Goal: Task Accomplishment & Management: Manage account settings

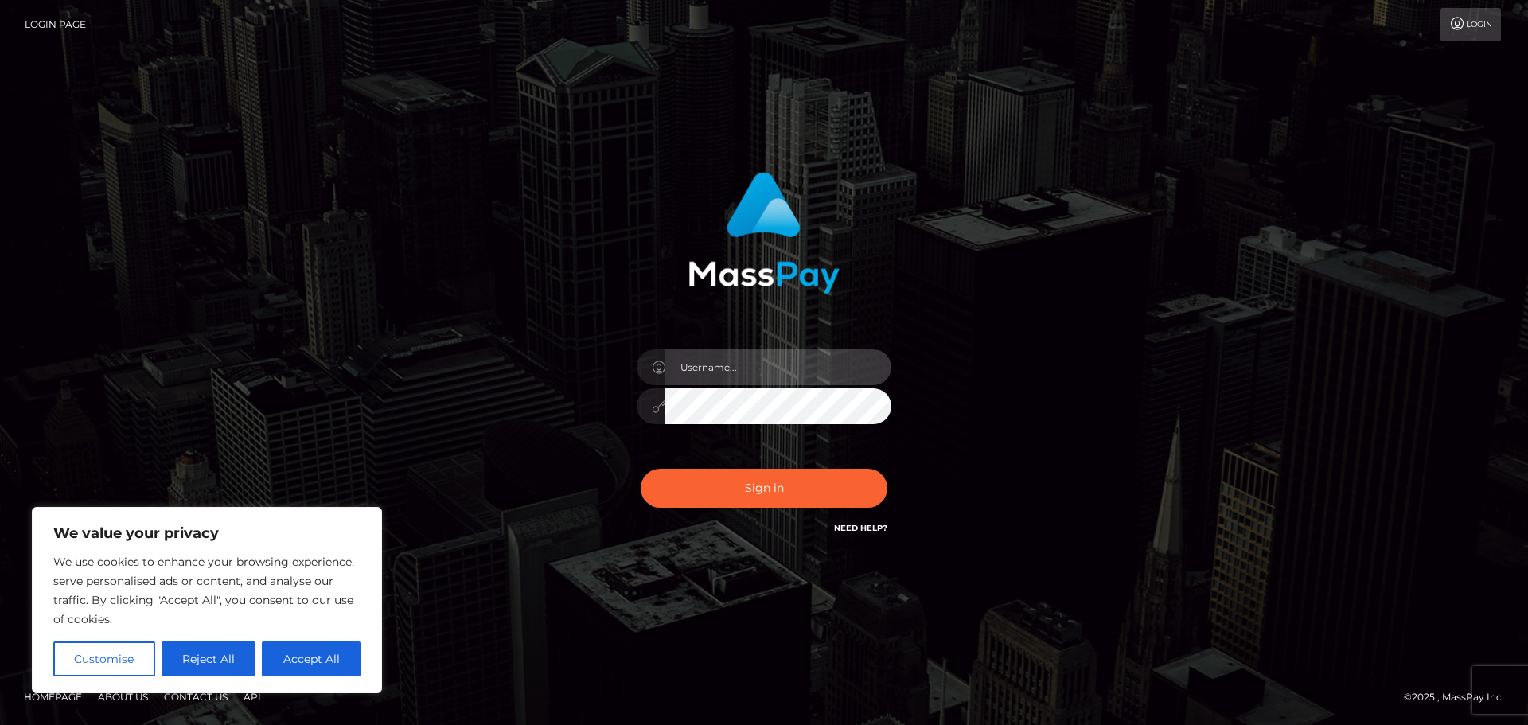
click at [791, 366] on input "text" at bounding box center [778, 367] width 226 height 36
click at [708, 364] on input "text" at bounding box center [778, 367] width 226 height 36
type input "[EMAIL_ADDRESS][DOMAIN_NAME]"
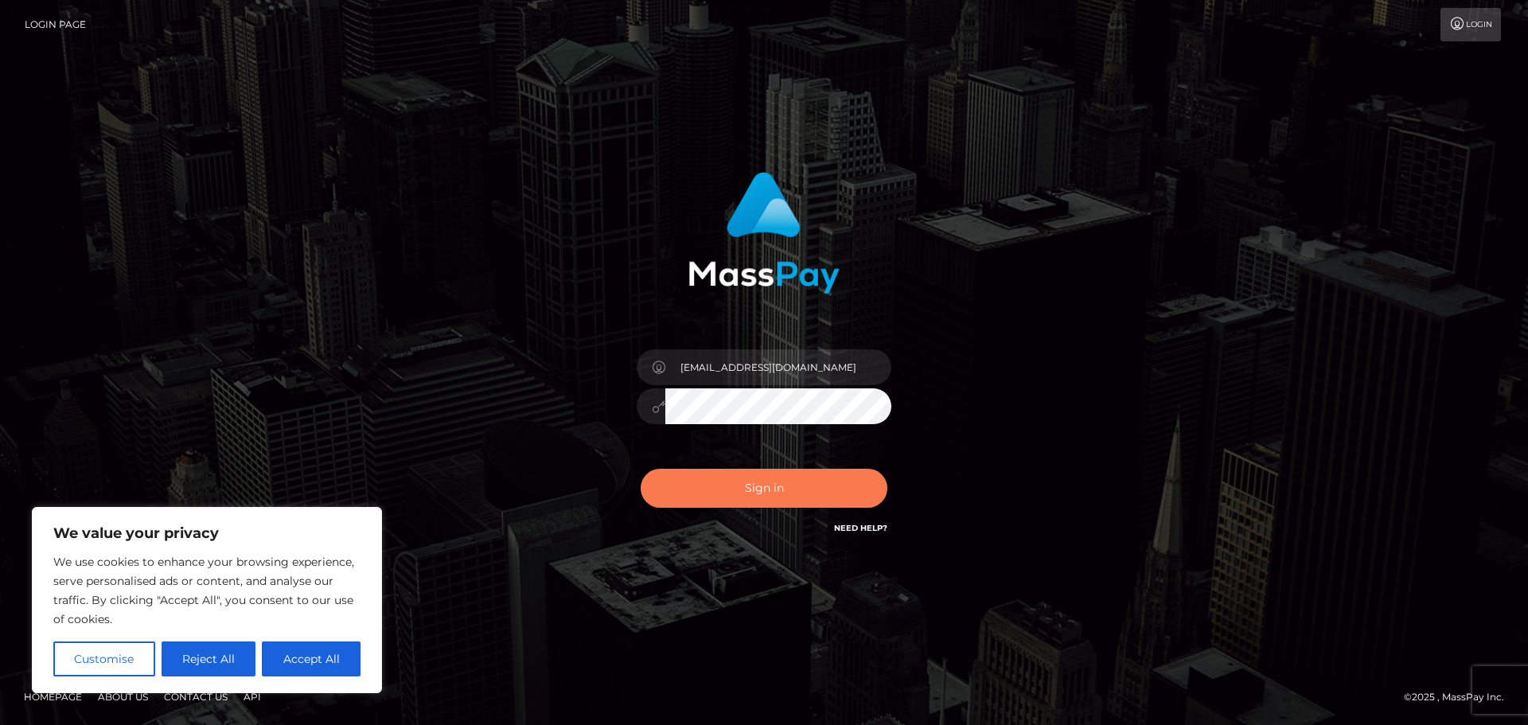
click at [752, 497] on button "Sign in" at bounding box center [763, 488] width 247 height 39
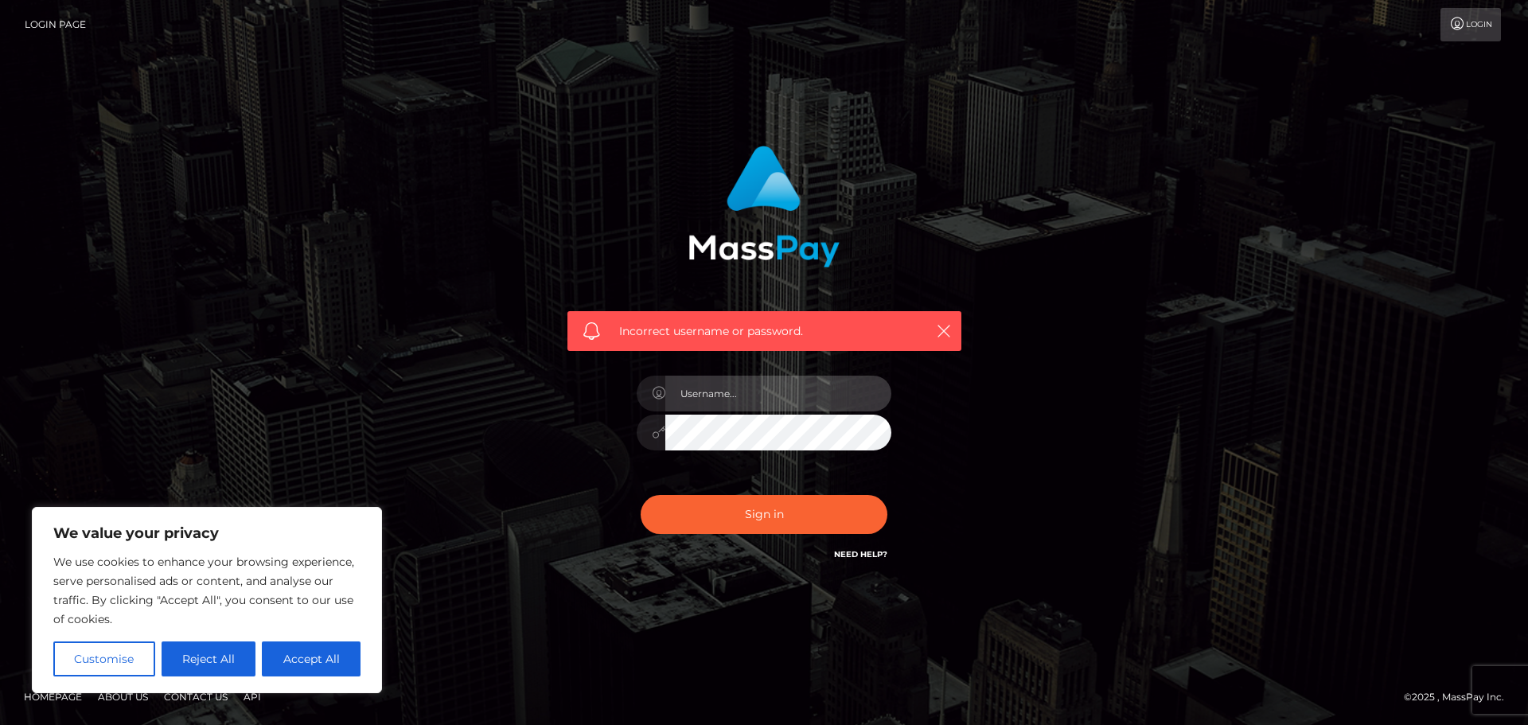
click at [727, 384] on input "text" at bounding box center [778, 394] width 226 height 36
type input "Nevispac1"
click at [640, 495] on button "Sign in" at bounding box center [763, 514] width 247 height 39
click at [910, 441] on div "Incorrect username or password." at bounding box center [764, 355] width 418 height 442
click at [760, 409] on input "text" at bounding box center [778, 394] width 226 height 36
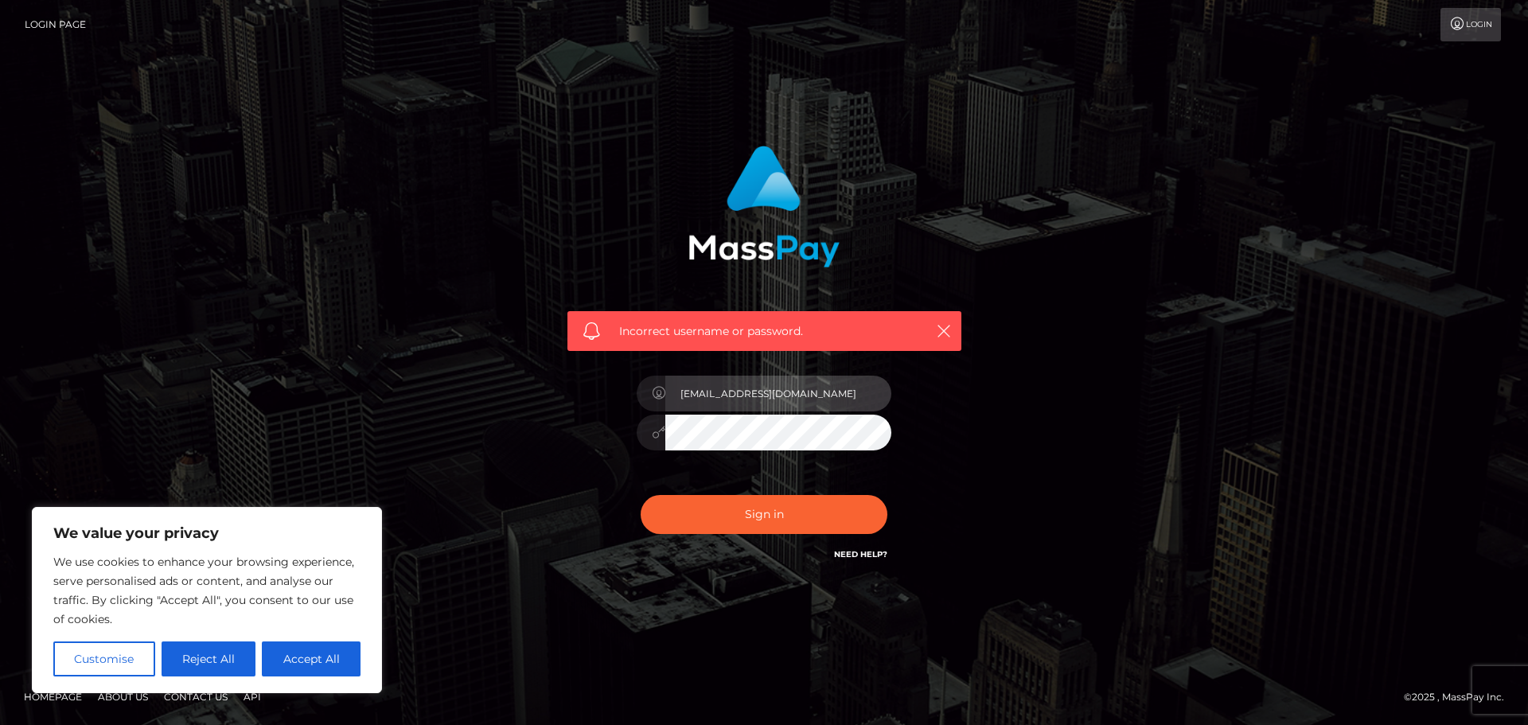
click at [847, 432] on div "[EMAIL_ADDRESS][DOMAIN_NAME]" at bounding box center [764, 425] width 278 height 122
click at [742, 376] on input "Nevispac1" at bounding box center [778, 394] width 226 height 36
click at [686, 393] on input "Nevispac1" at bounding box center [778, 394] width 226 height 36
click at [743, 396] on input "nevispac1" at bounding box center [778, 394] width 226 height 36
type input "[EMAIL_ADDRESS][DOMAIN_NAME]"
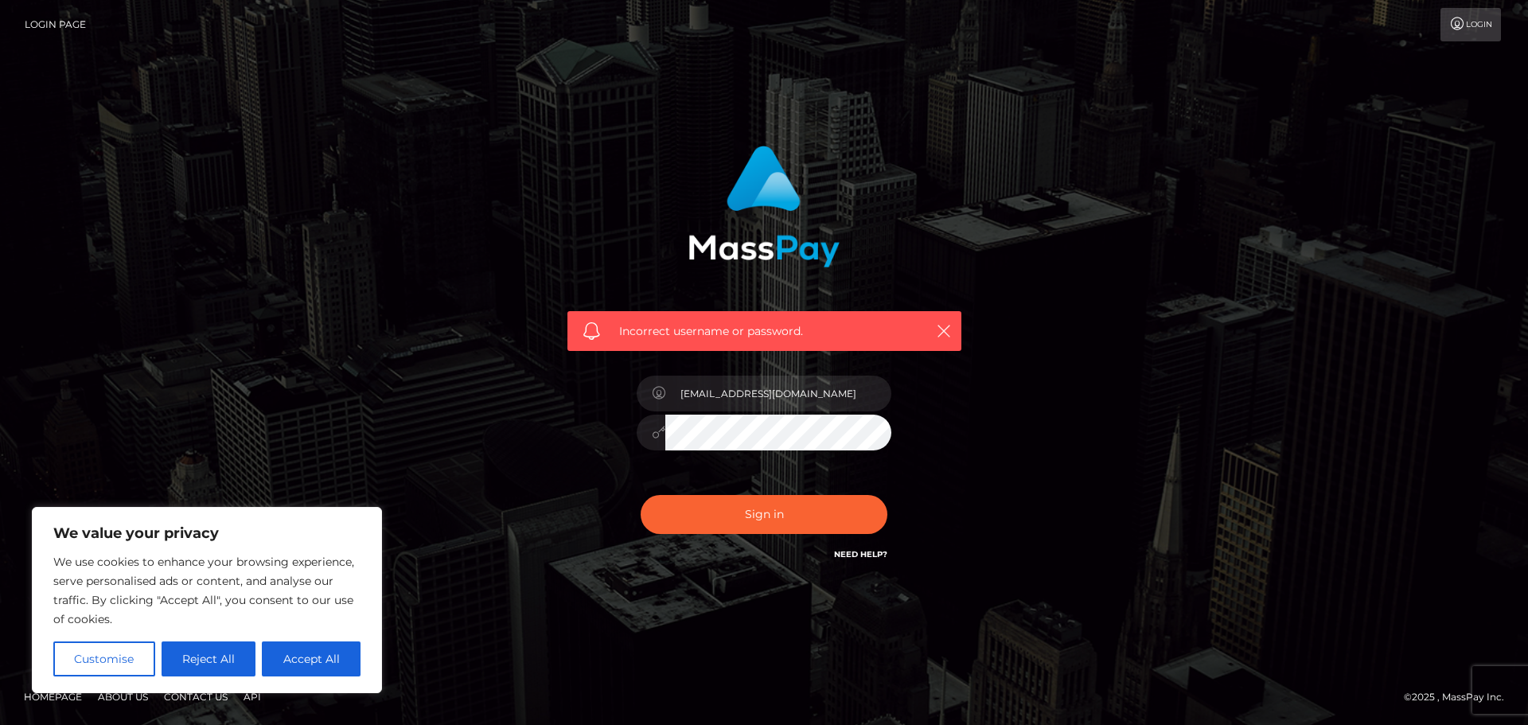
click at [647, 439] on div at bounding box center [650, 433] width 29 height 36
click at [655, 431] on icon at bounding box center [659, 432] width 14 height 13
click at [660, 431] on icon at bounding box center [659, 432] width 14 height 13
click at [805, 477] on div "[EMAIL_ADDRESS][DOMAIN_NAME]" at bounding box center [764, 425] width 278 height 122
click at [796, 504] on button "Sign in" at bounding box center [763, 514] width 247 height 39
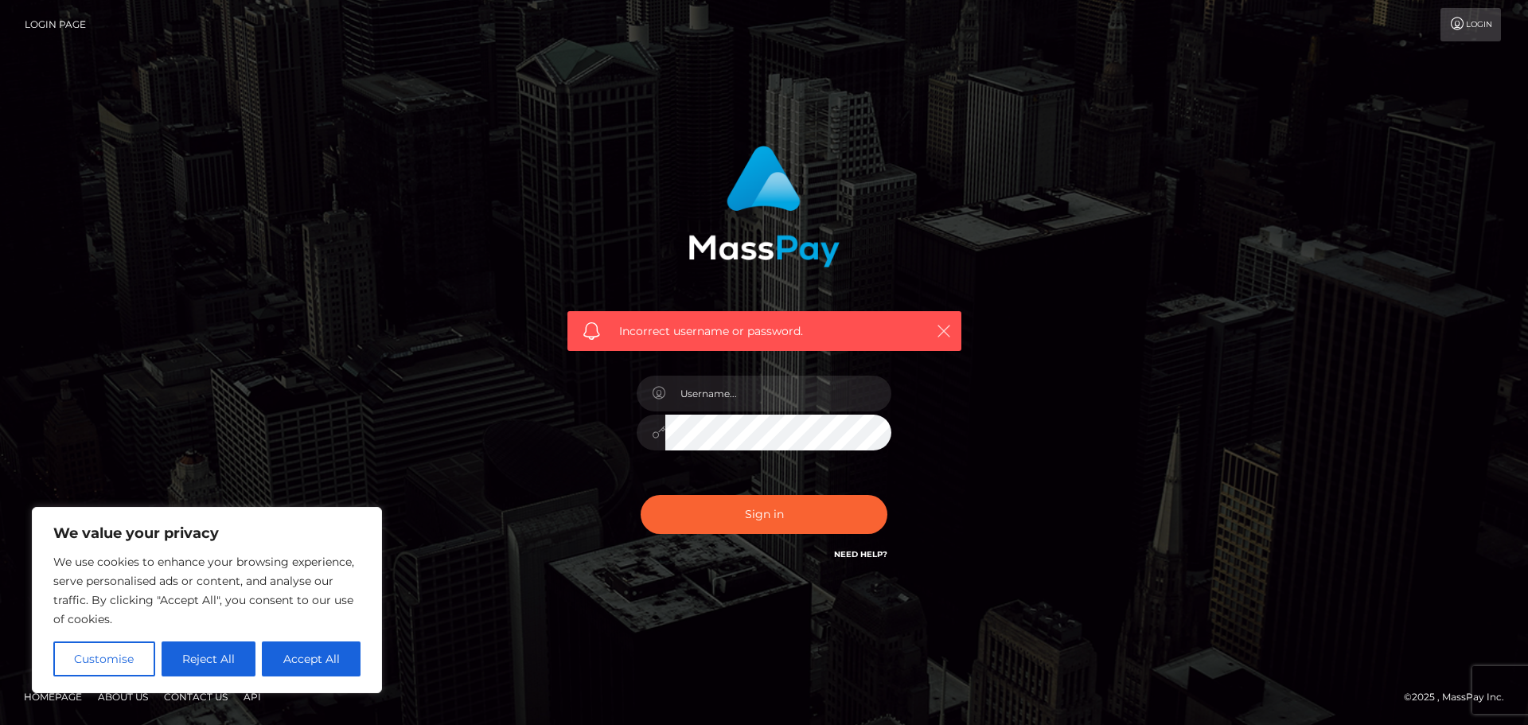
click at [948, 333] on icon "button" at bounding box center [944, 331] width 16 height 16
click at [740, 392] on input "text" at bounding box center [778, 394] width 226 height 36
click at [773, 457] on div at bounding box center [764, 425] width 278 height 122
click at [781, 390] on input "text" at bounding box center [778, 394] width 226 height 36
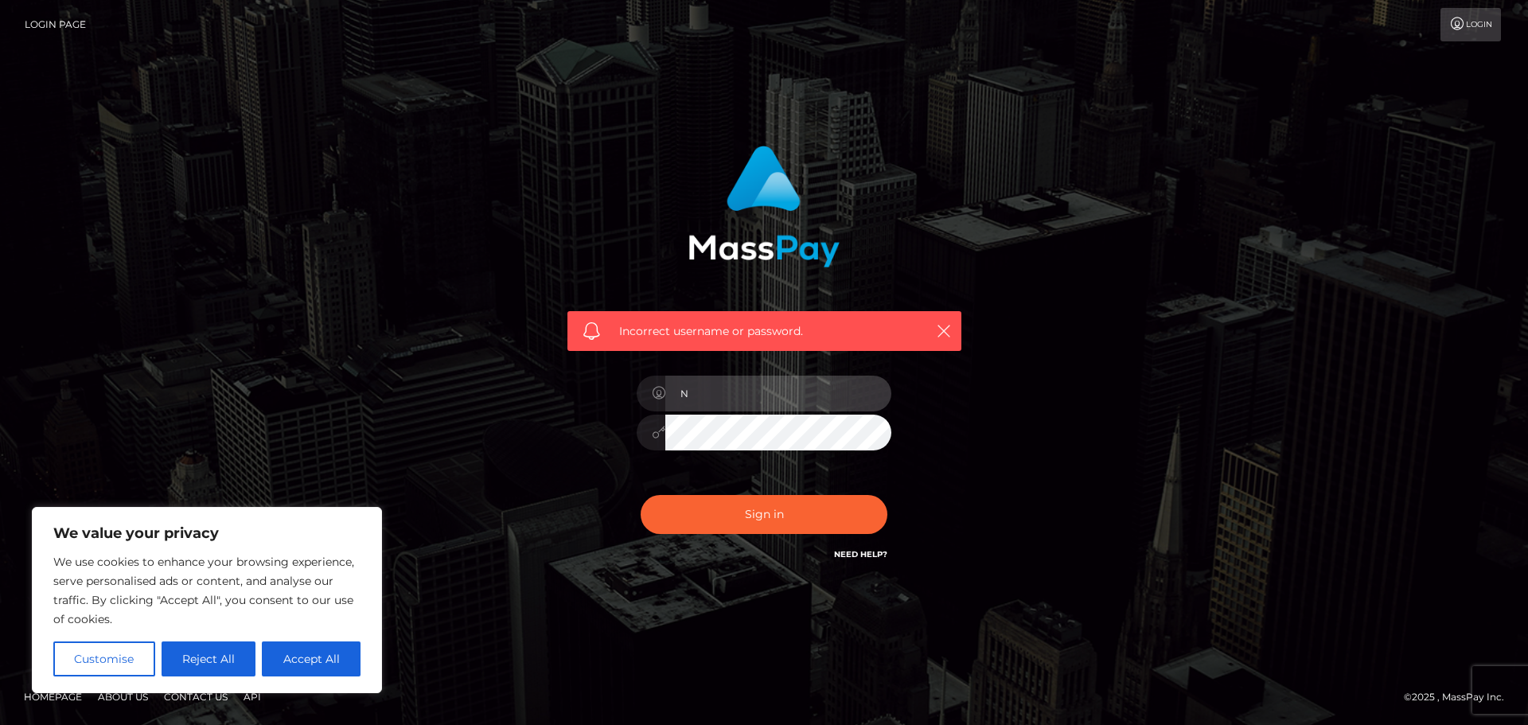
type input "[EMAIL_ADDRESS][DOMAIN_NAME]"
click at [805, 522] on button "Sign in" at bounding box center [763, 514] width 247 height 39
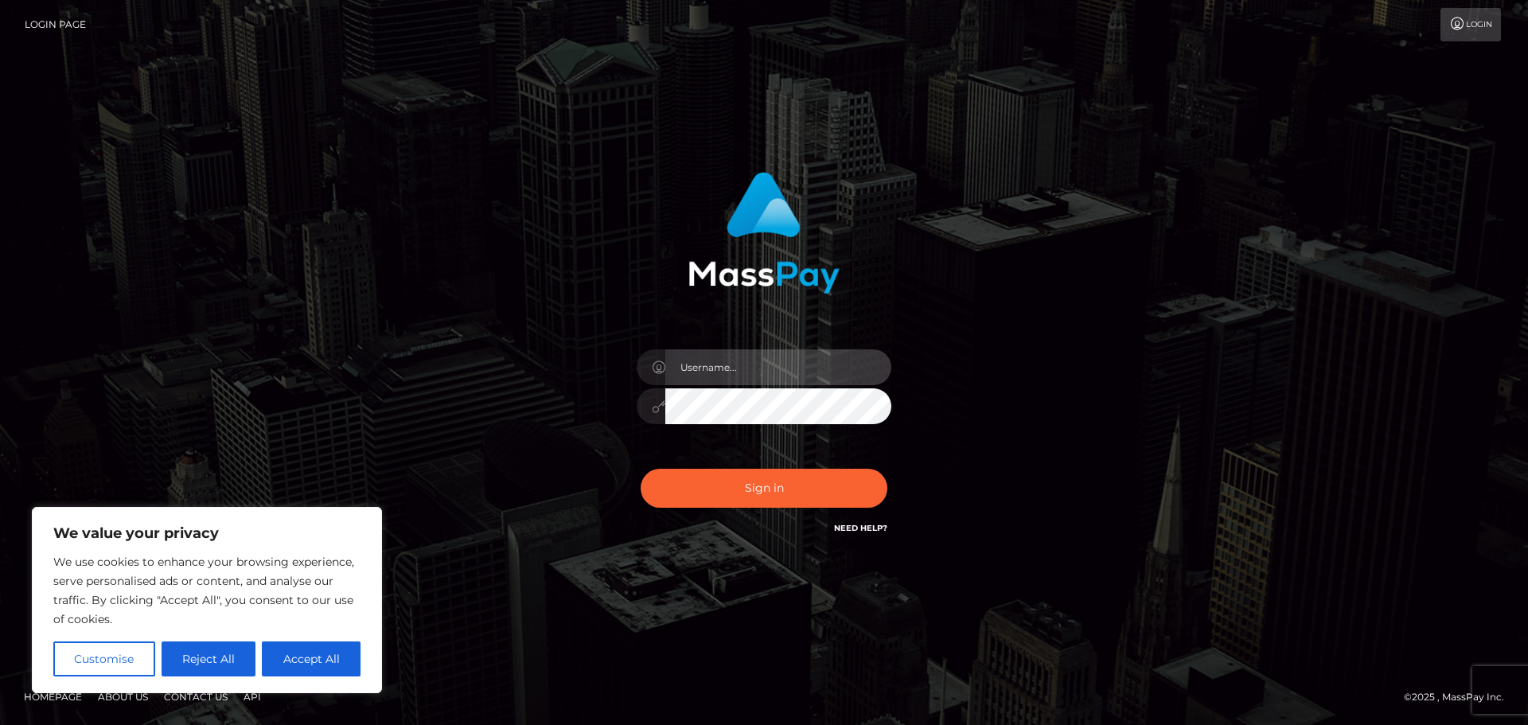
click at [729, 363] on input "text" at bounding box center [778, 367] width 226 height 36
type input "[EMAIL_ADDRESS][DOMAIN_NAME]"
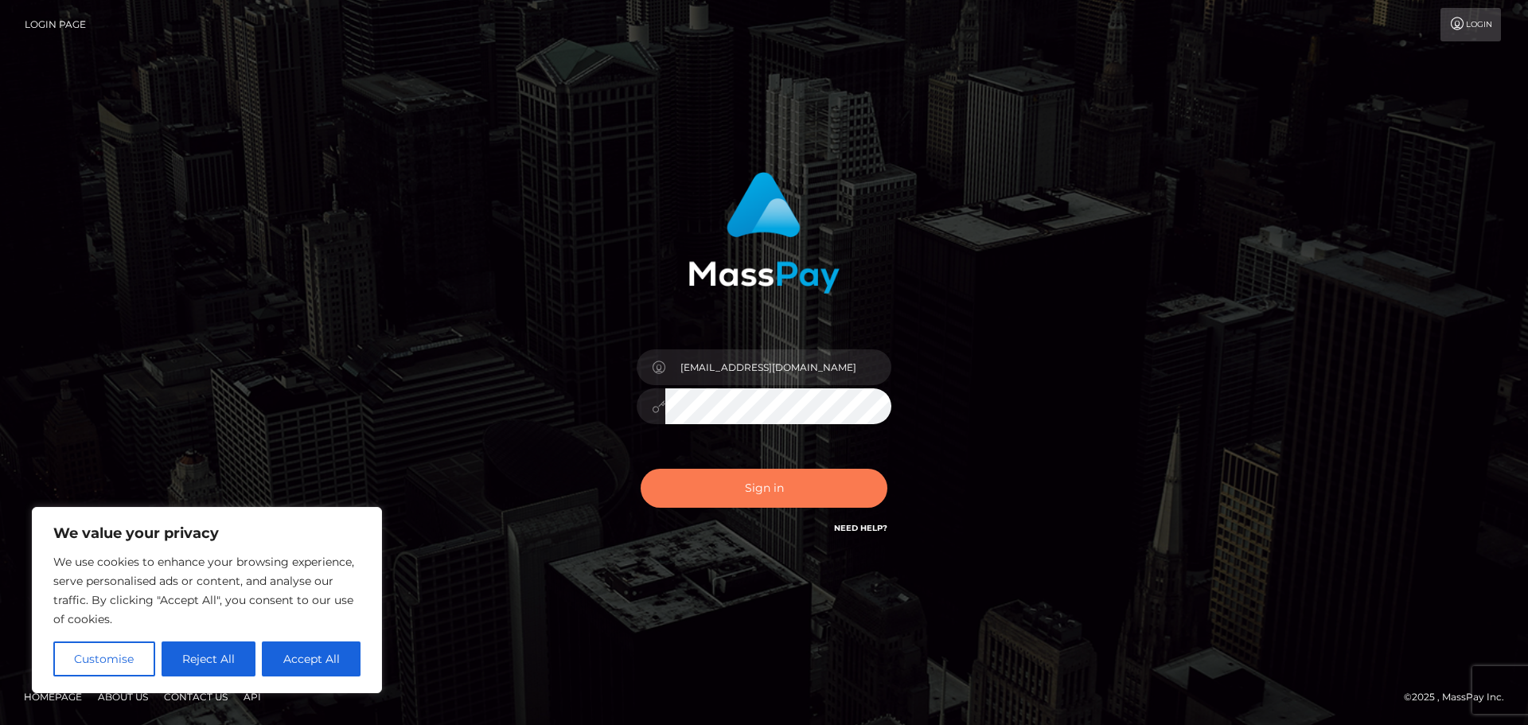
click at [752, 496] on button "Sign in" at bounding box center [763, 488] width 247 height 39
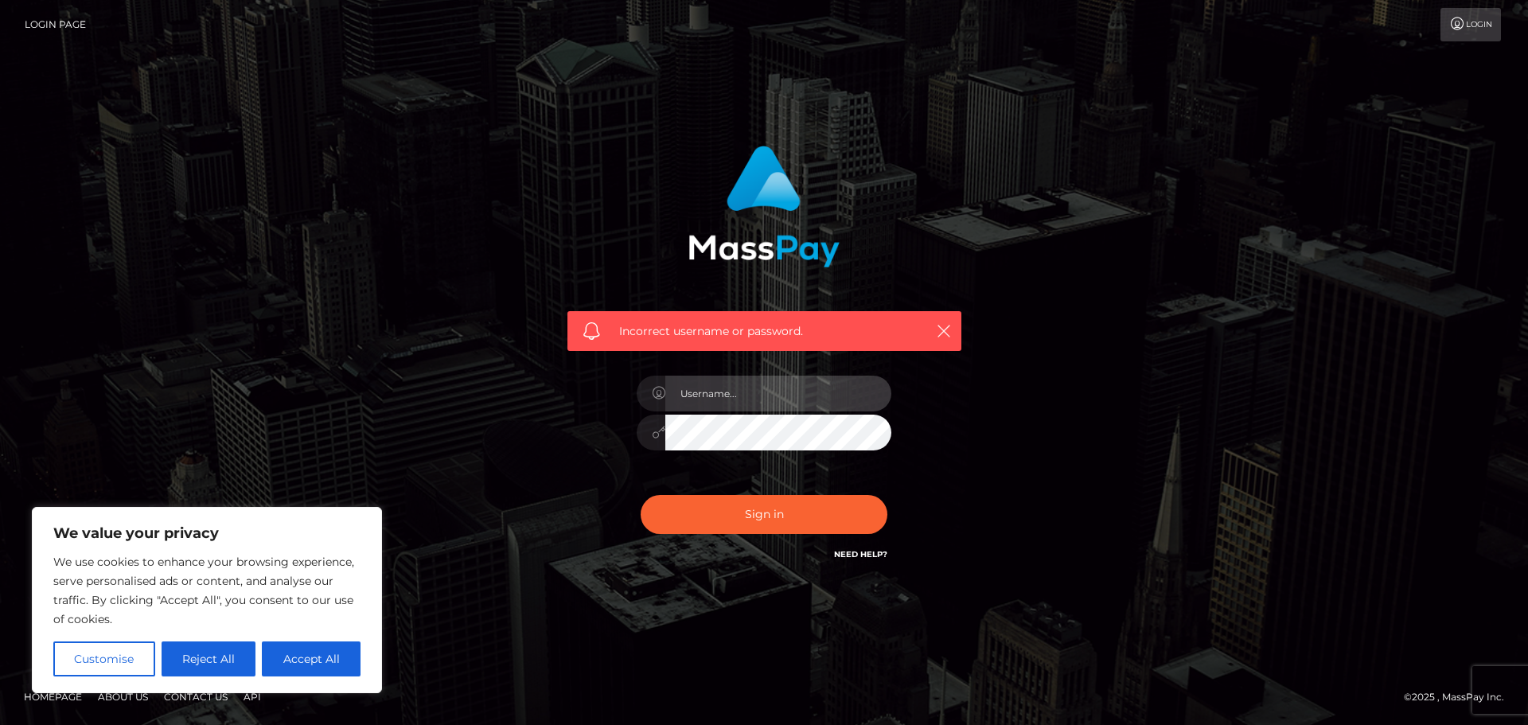
click at [754, 389] on input "text" at bounding box center [778, 394] width 226 height 36
type input "[EMAIL_ADDRESS][DOMAIN_NAME]"
click at [936, 329] on icon "button" at bounding box center [944, 331] width 16 height 16
click at [795, 391] on input "[EMAIL_ADDRESS][DOMAIN_NAME]" at bounding box center [778, 394] width 226 height 36
click at [827, 403] on input "[EMAIL_ADDRESS][DOMAIN_NAME]" at bounding box center [778, 394] width 226 height 36
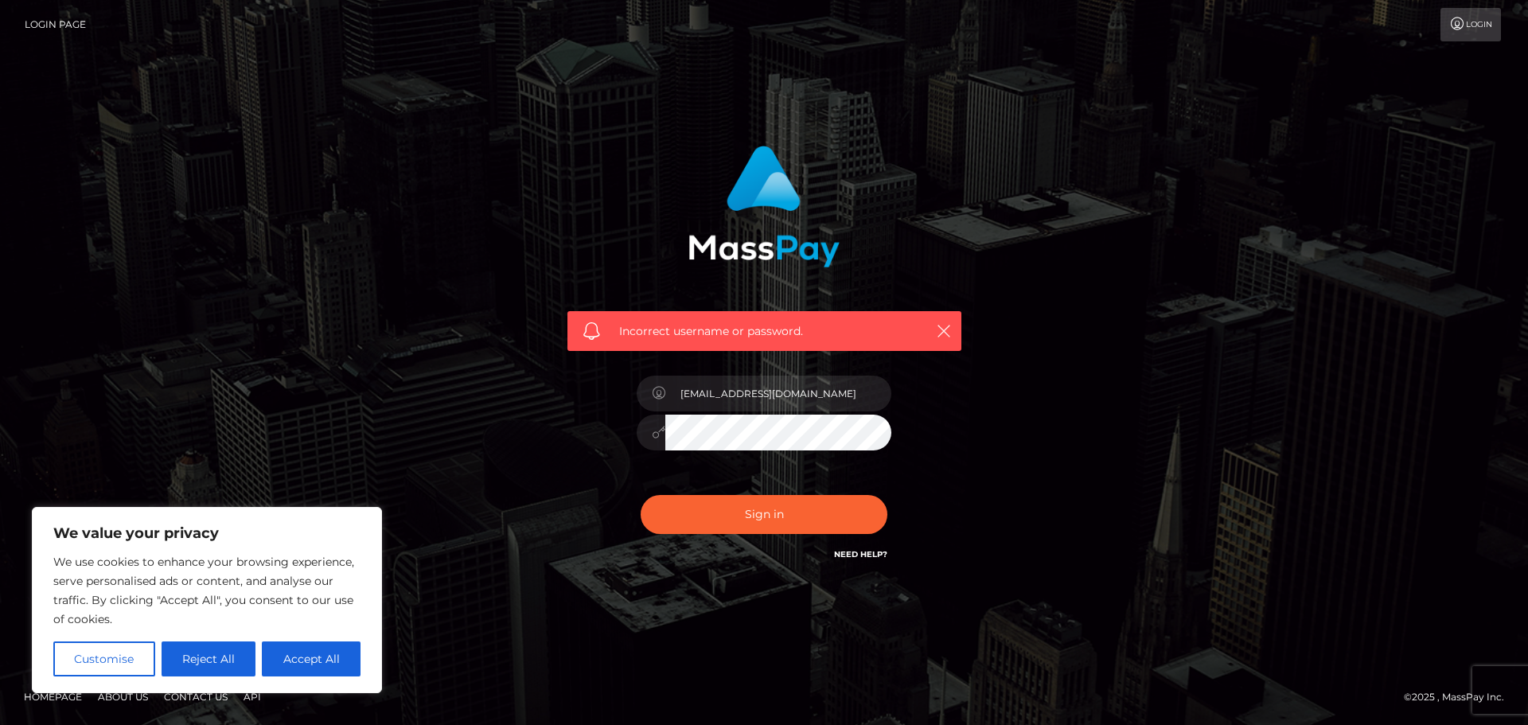
click at [372, 291] on div "Incorrect username or password. [EMAIL_ADDRESS][DOMAIN_NAME]" at bounding box center [763, 362] width 907 height 457
